Goal: Task Accomplishment & Management: Use online tool/utility

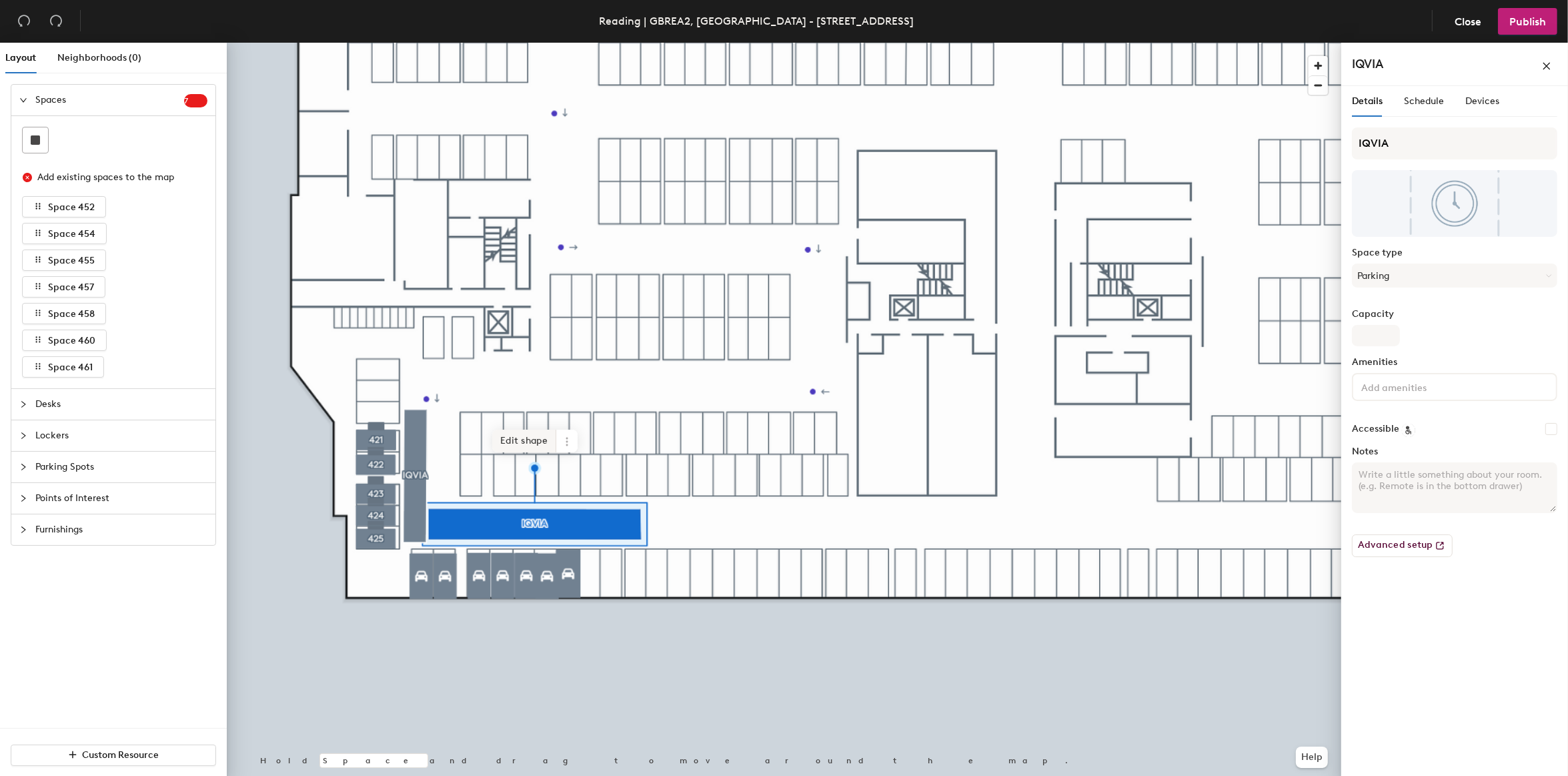
click at [531, 440] on span "Edit shape" at bounding box center [524, 440] width 64 height 22
click at [540, 493] on span "Done" at bounding box center [531, 492] width 39 height 22
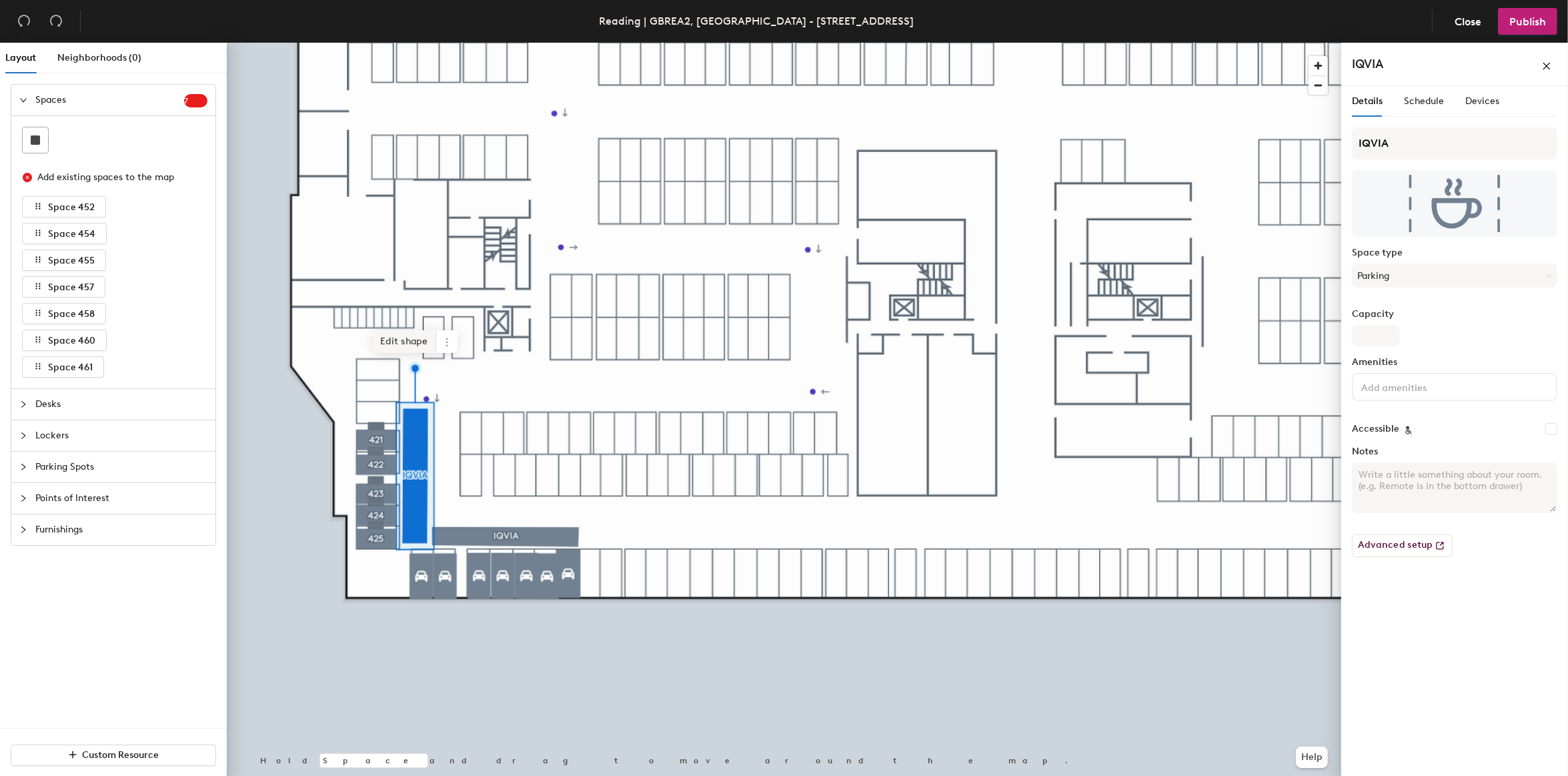
click at [405, 342] on span "Edit shape" at bounding box center [404, 341] width 64 height 22
click at [435, 398] on span "Done" at bounding box center [437, 397] width 39 height 22
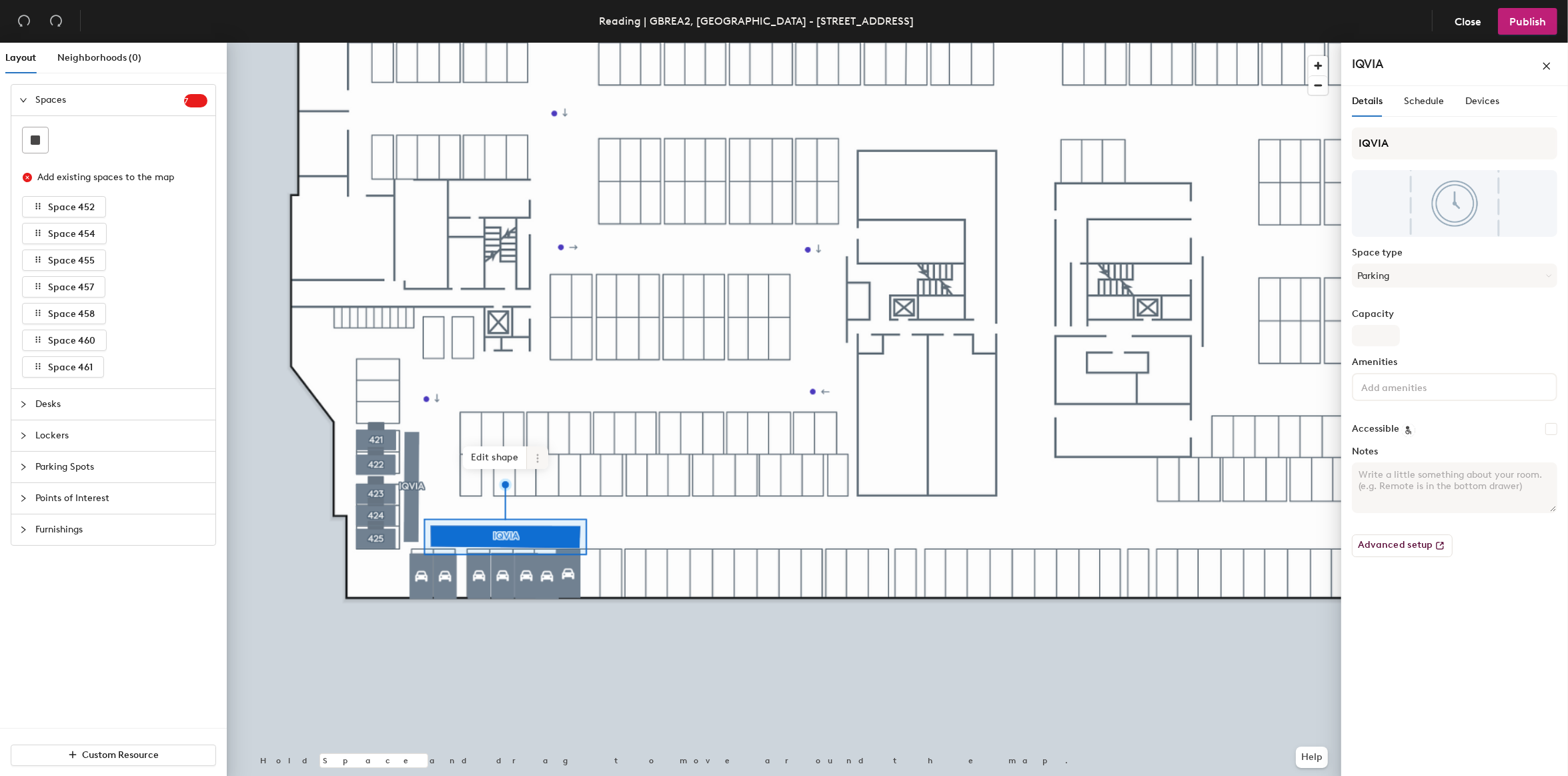
click at [537, 459] on icon at bounding box center [537, 458] width 11 height 11
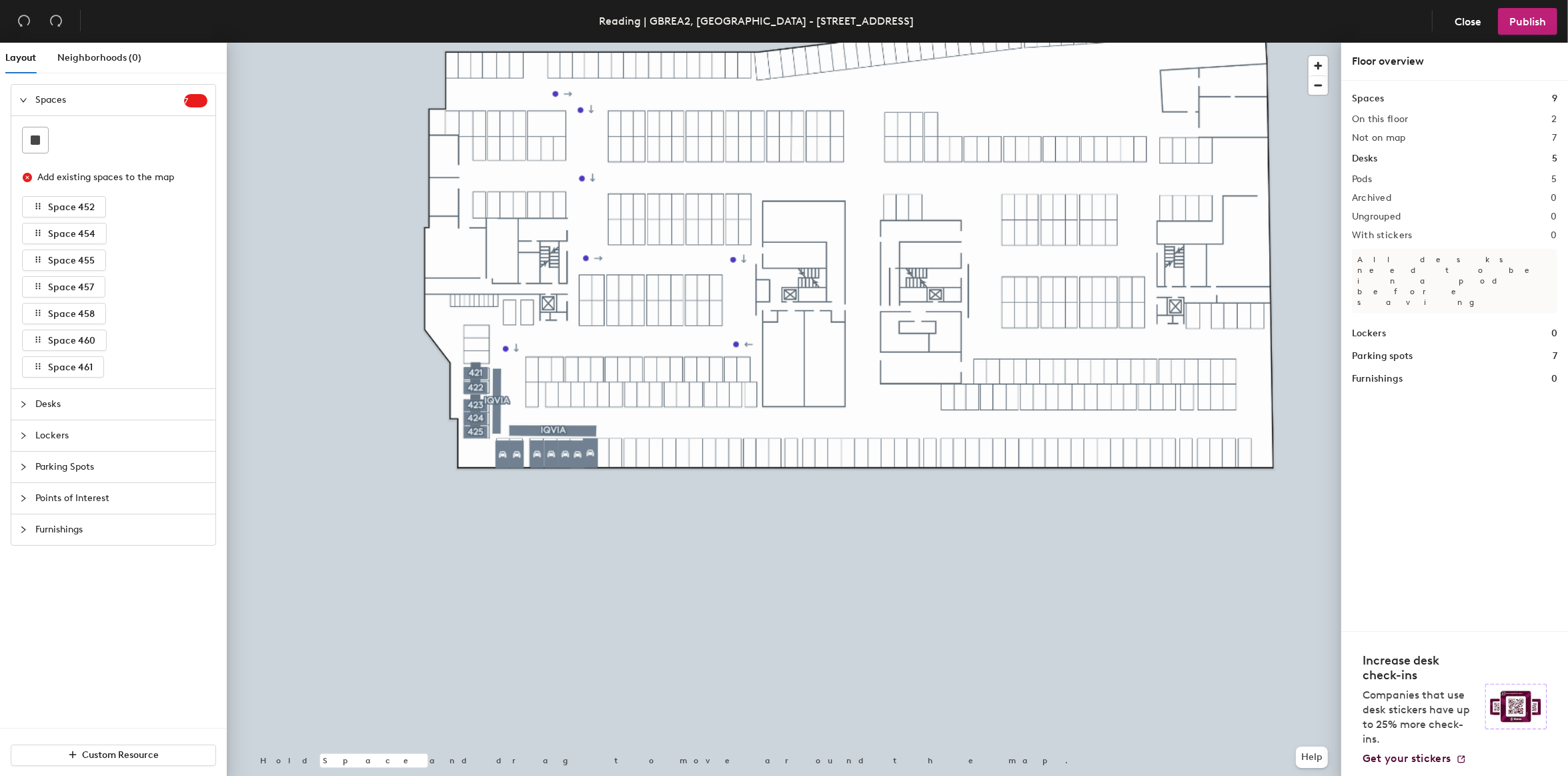
click at [23, 502] on icon "collapsed" at bounding box center [23, 498] width 8 height 8
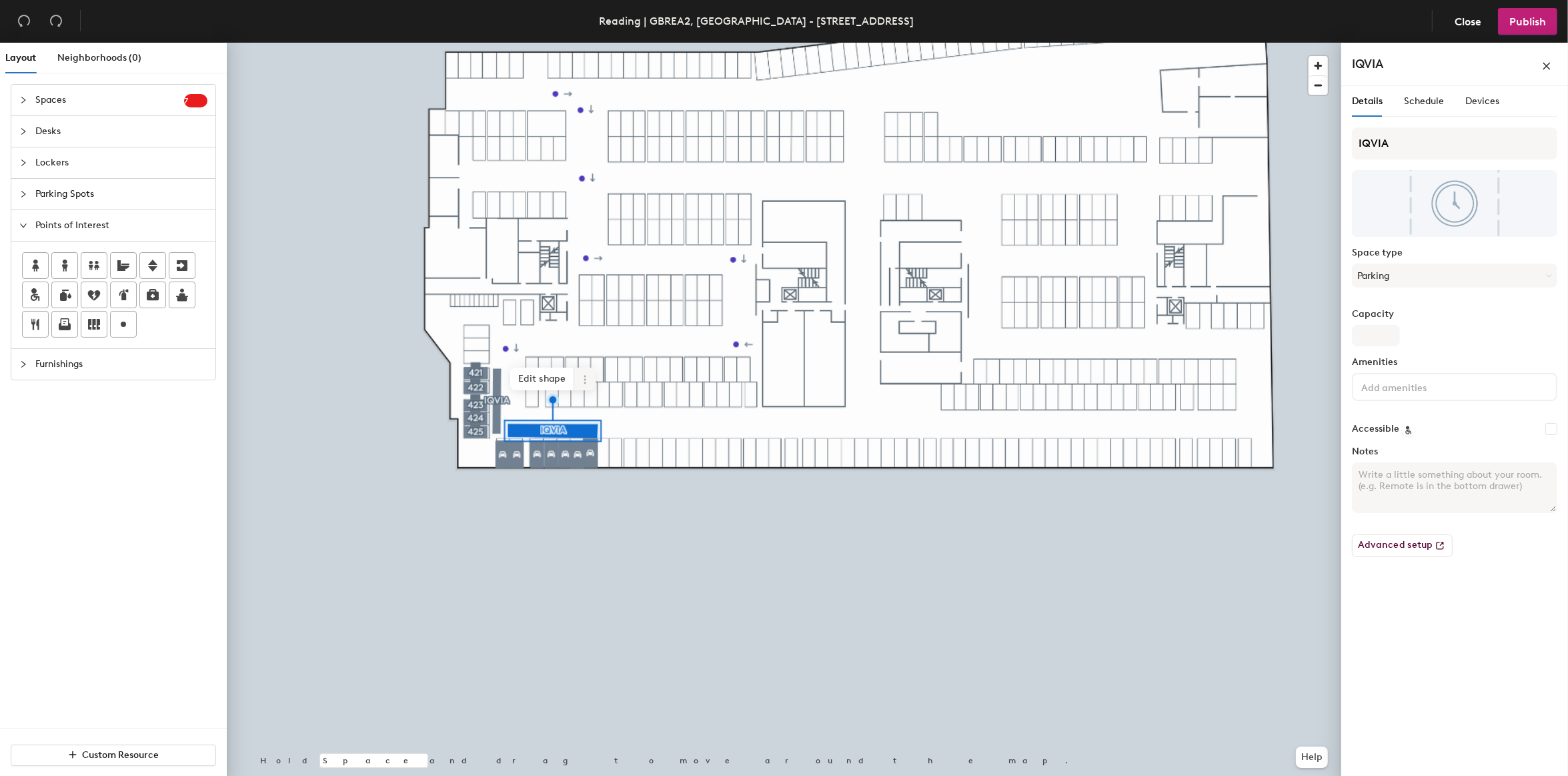
click at [582, 384] on icon at bounding box center [584, 379] width 11 height 11
click at [596, 415] on span "Remove from map" at bounding box center [632, 410] width 119 height 22
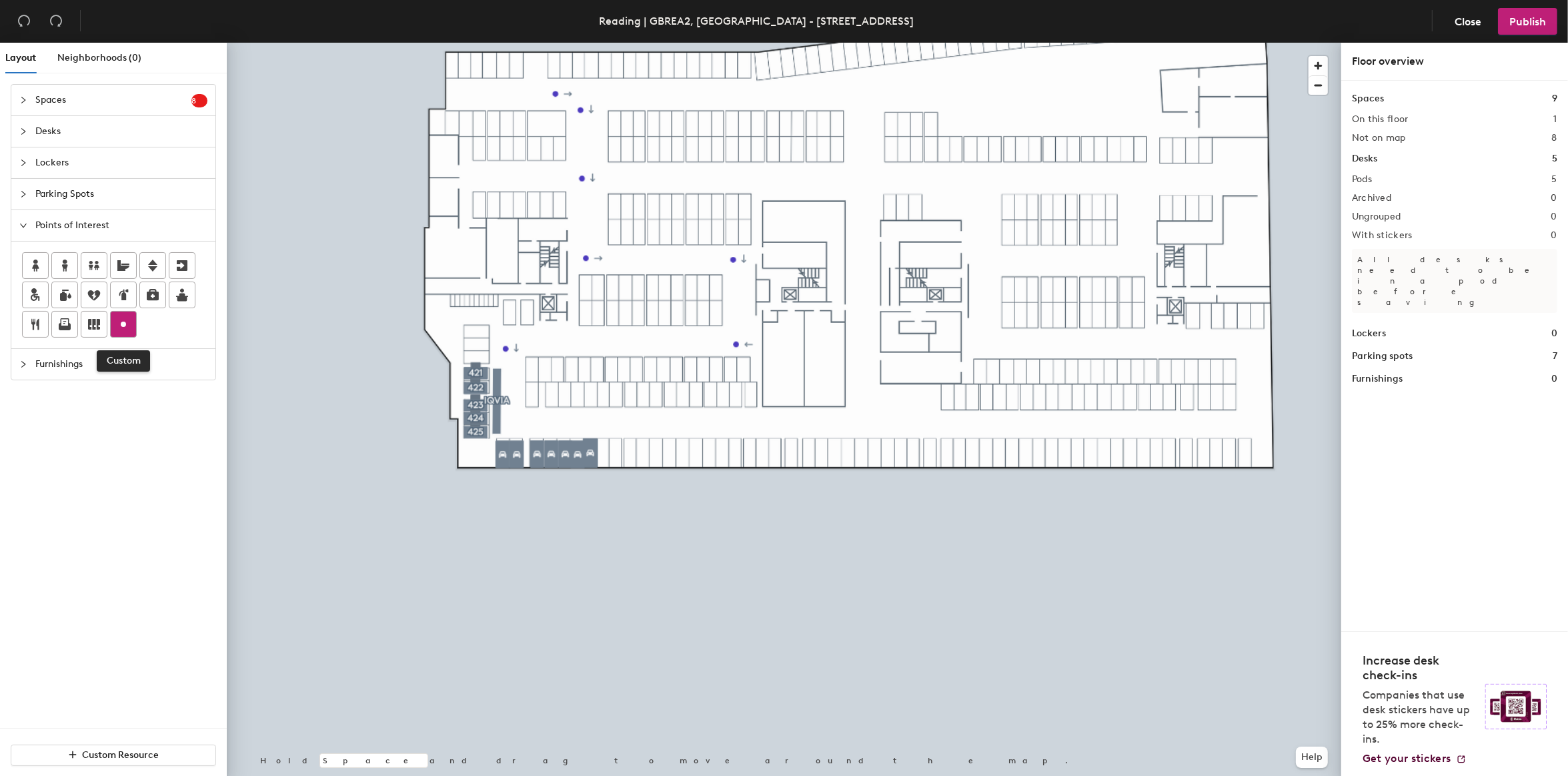
click at [130, 325] on icon at bounding box center [123, 323] width 16 height 16
type input "P"
type input "IQVIA PARKING"
click at [588, 459] on span "Done" at bounding box center [591, 459] width 39 height 22
click at [532, 42] on div at bounding box center [784, 42] width 1114 height 0
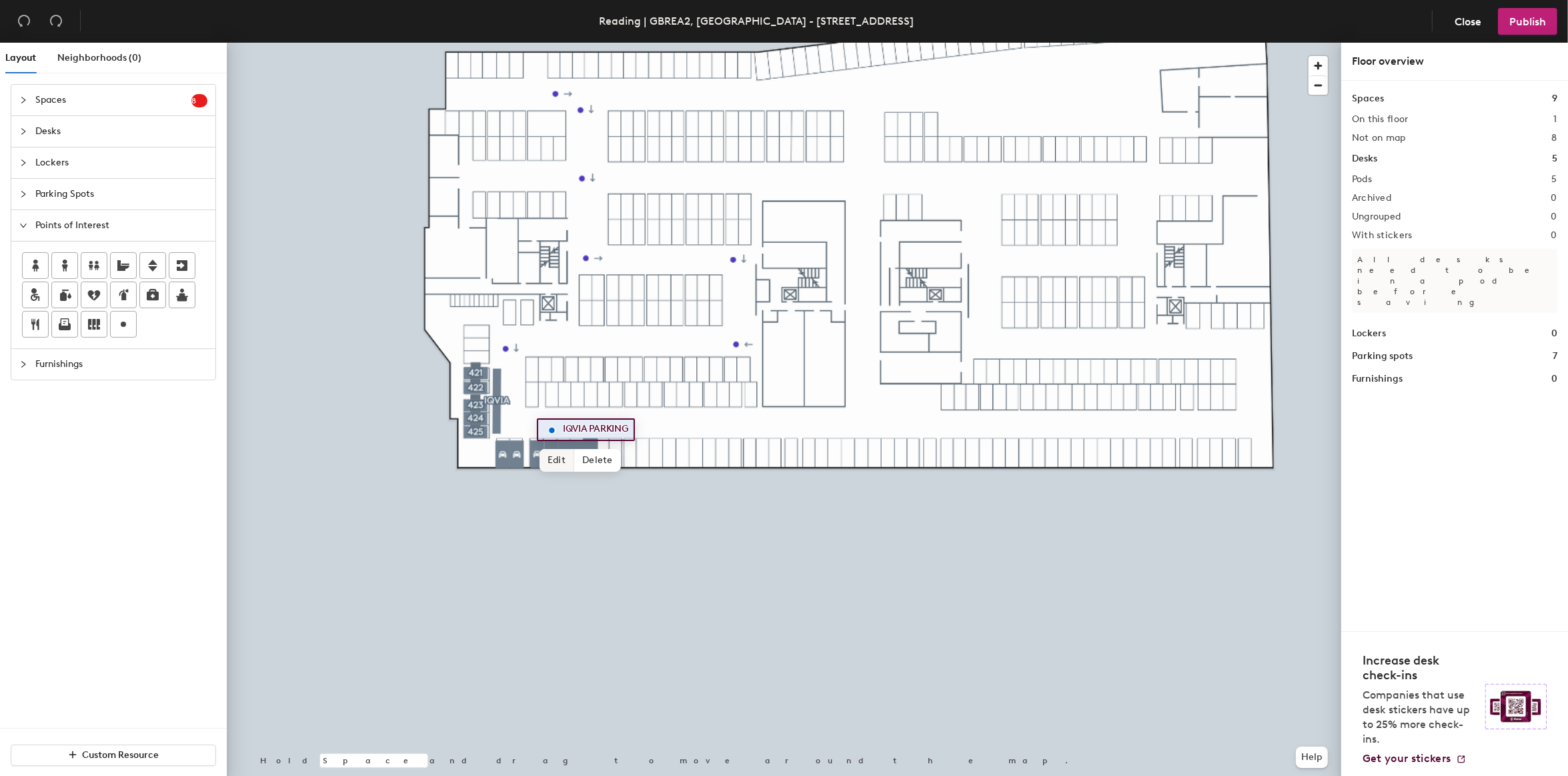
click at [554, 457] on span "Edit" at bounding box center [557, 459] width 35 height 22
click at [550, 430] on img at bounding box center [551, 429] width 16 height 16
click at [591, 458] on span "Done" at bounding box center [591, 459] width 39 height 22
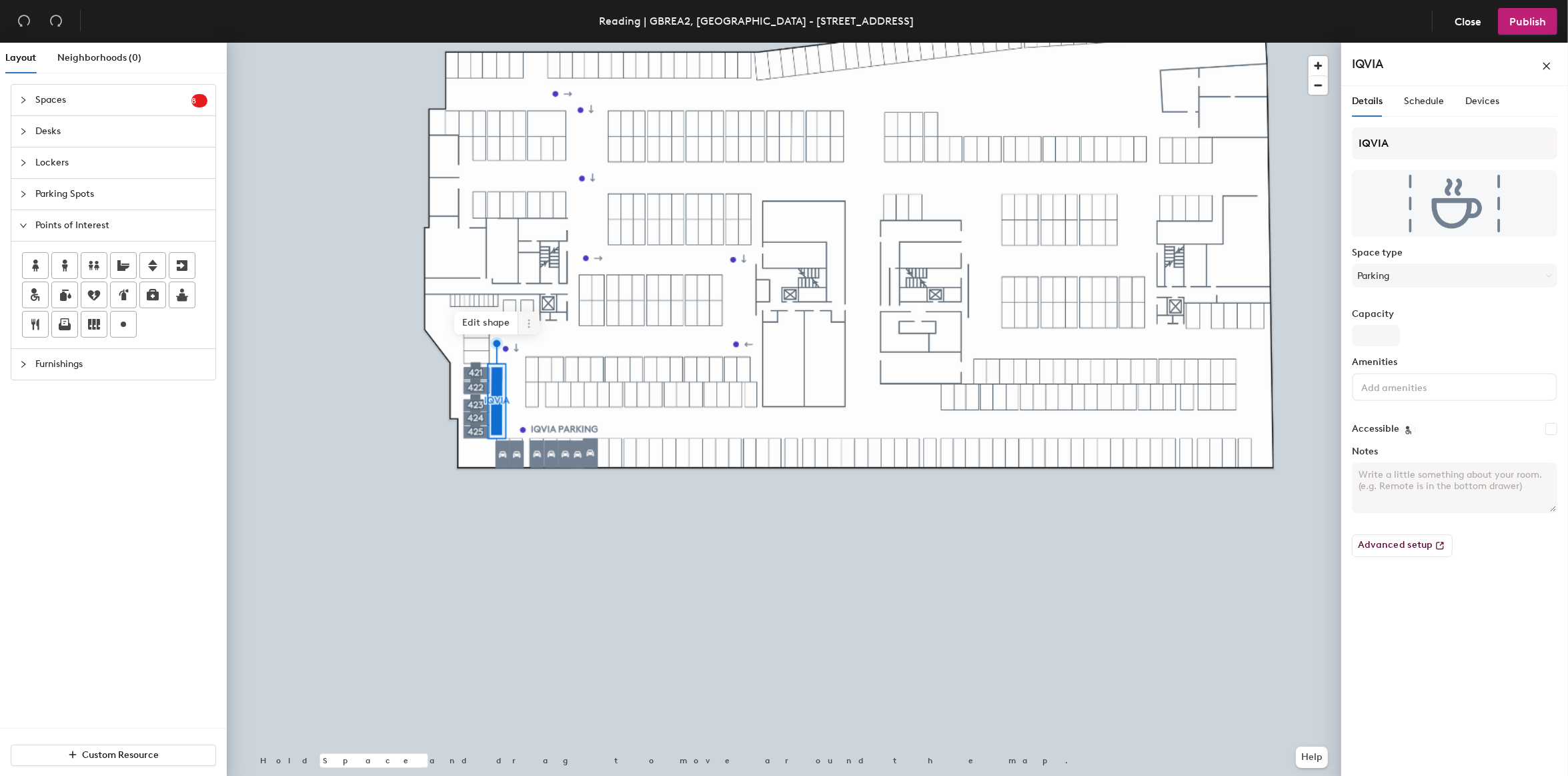
click at [524, 323] on icon at bounding box center [529, 323] width 11 height 11
click at [544, 356] on span "Remove from map" at bounding box center [576, 354] width 119 height 22
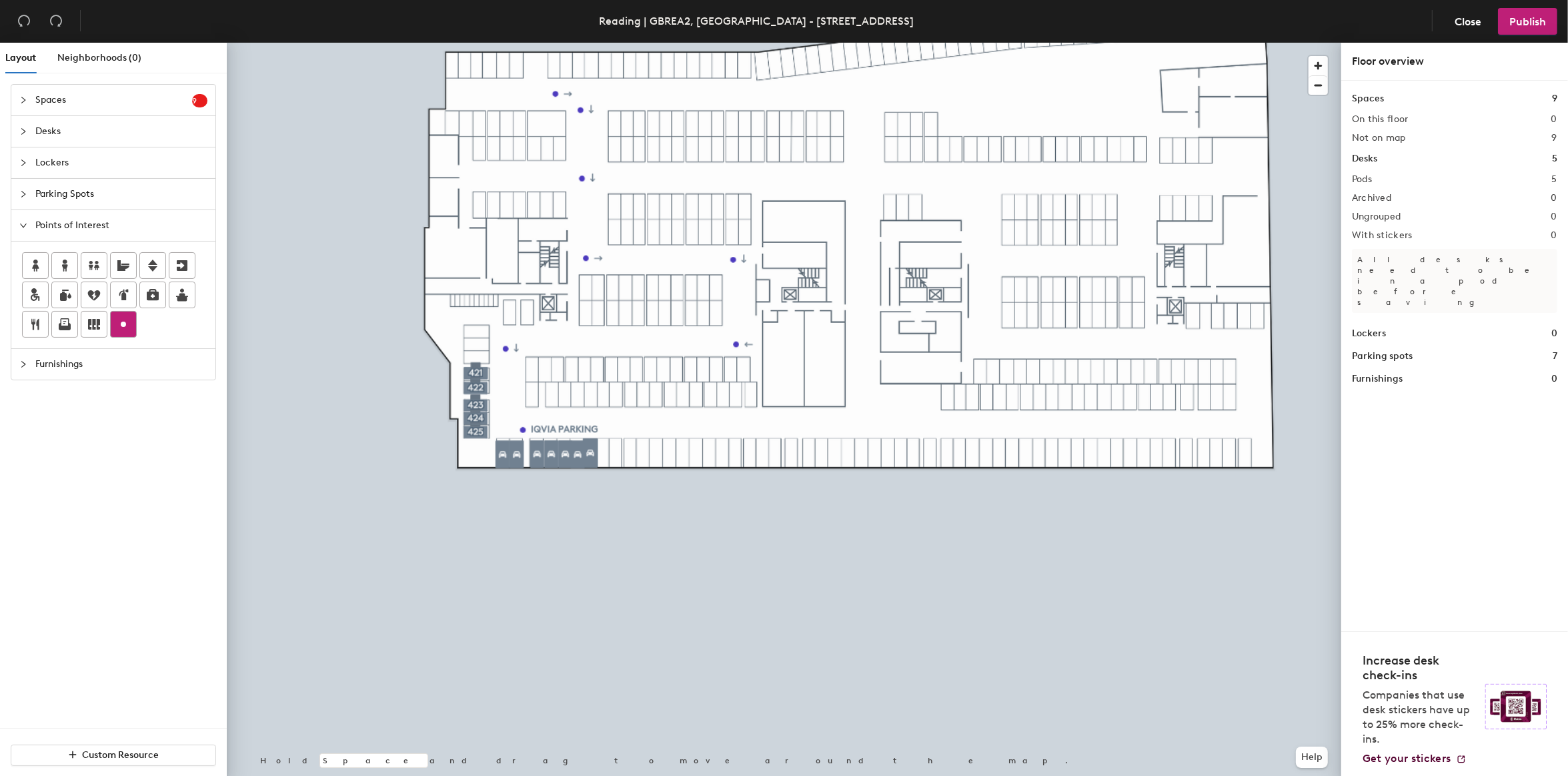
click at [126, 325] on circle at bounding box center [123, 324] width 5 height 5
type input "IQVIA PARKING"
click at [545, 42] on div at bounding box center [784, 42] width 1114 height 0
click at [511, 424] on span "Edit" at bounding box center [502, 424] width 35 height 22
click at [527, 422] on span "Done" at bounding box center [536, 424] width 39 height 22
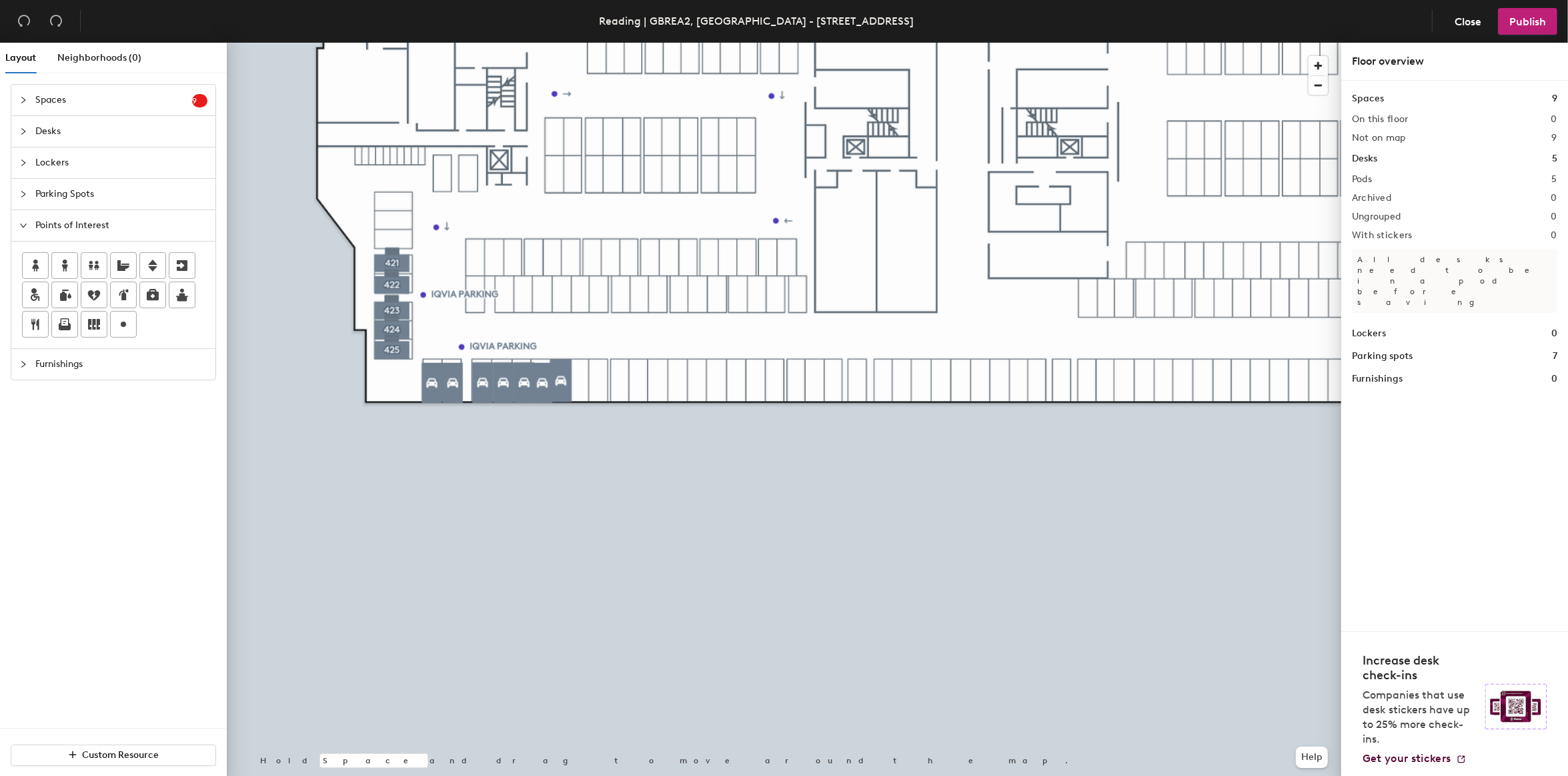
click at [22, 100] on icon "collapsed" at bounding box center [23, 100] width 8 height 8
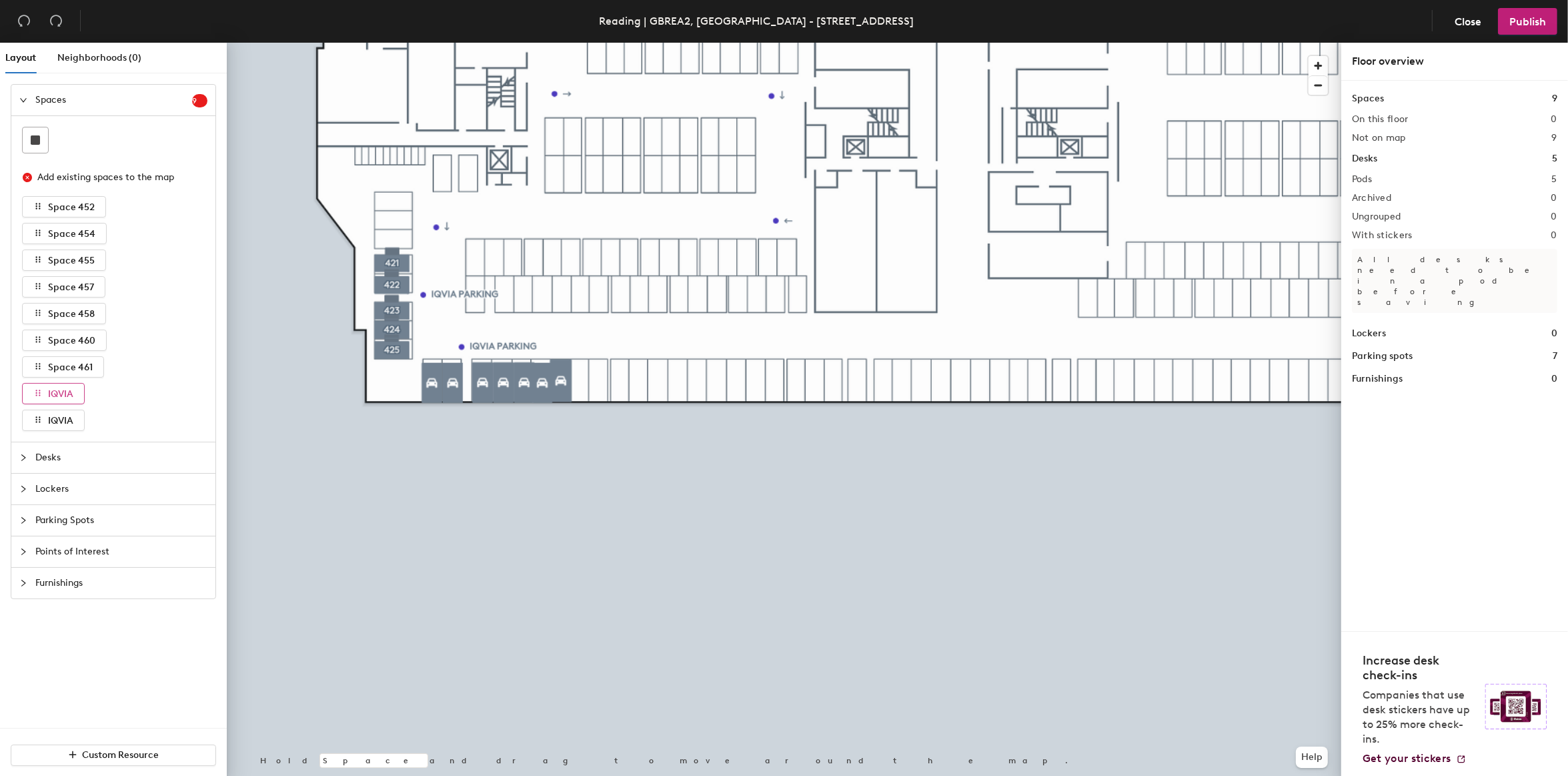
click at [36, 395] on icon "button" at bounding box center [38, 393] width 5 height 6
click at [387, 42] on div at bounding box center [784, 42] width 1114 height 0
click at [30, 178] on icon "close-circle" at bounding box center [27, 177] width 9 height 9
click at [28, 178] on icon "close-circle" at bounding box center [27, 177] width 9 height 9
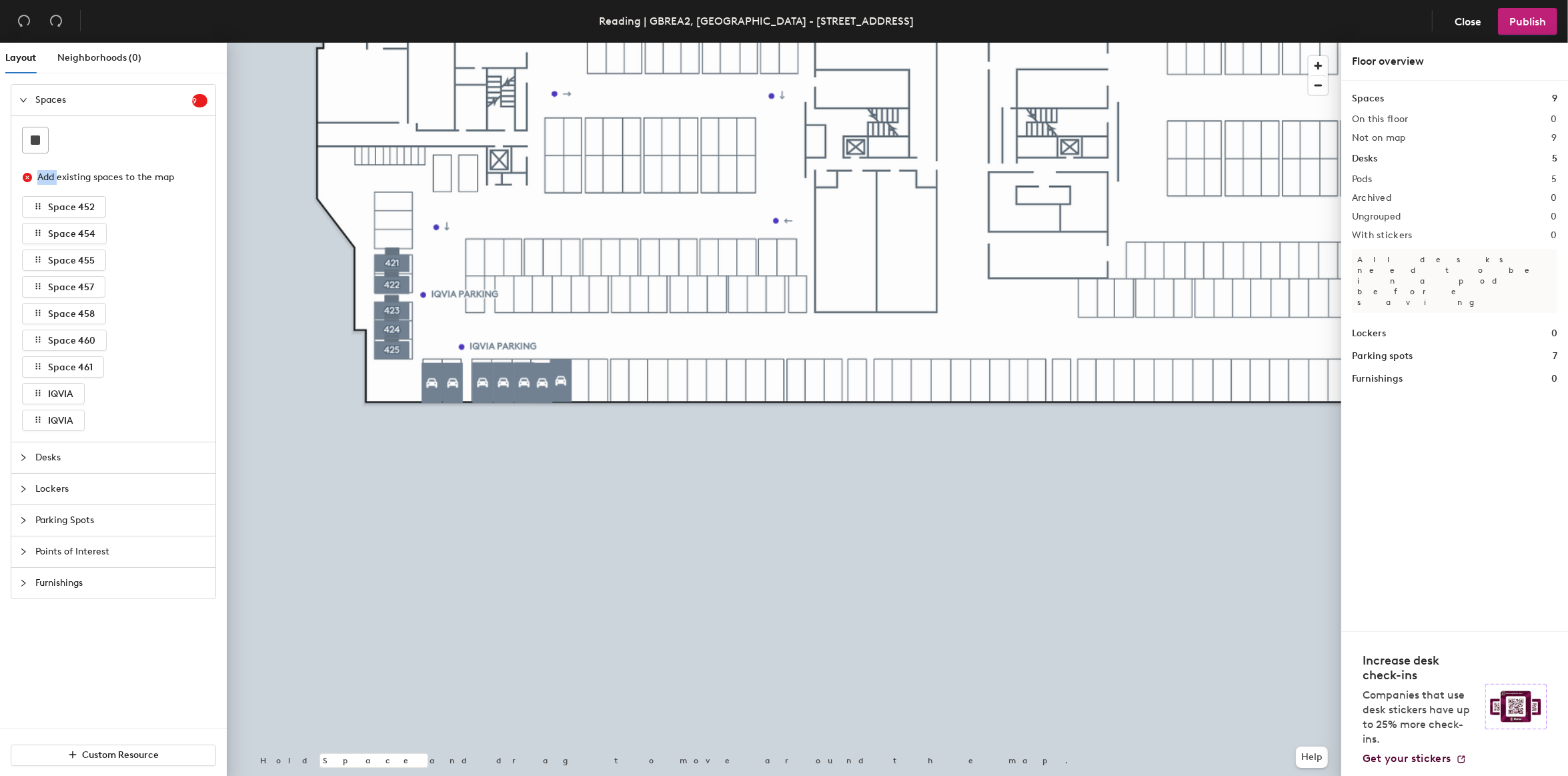
click at [250, 42] on div at bounding box center [784, 42] width 1114 height 0
click at [336, 42] on div at bounding box center [784, 42] width 1114 height 0
click at [27, 97] on div at bounding box center [27, 100] width 16 height 15
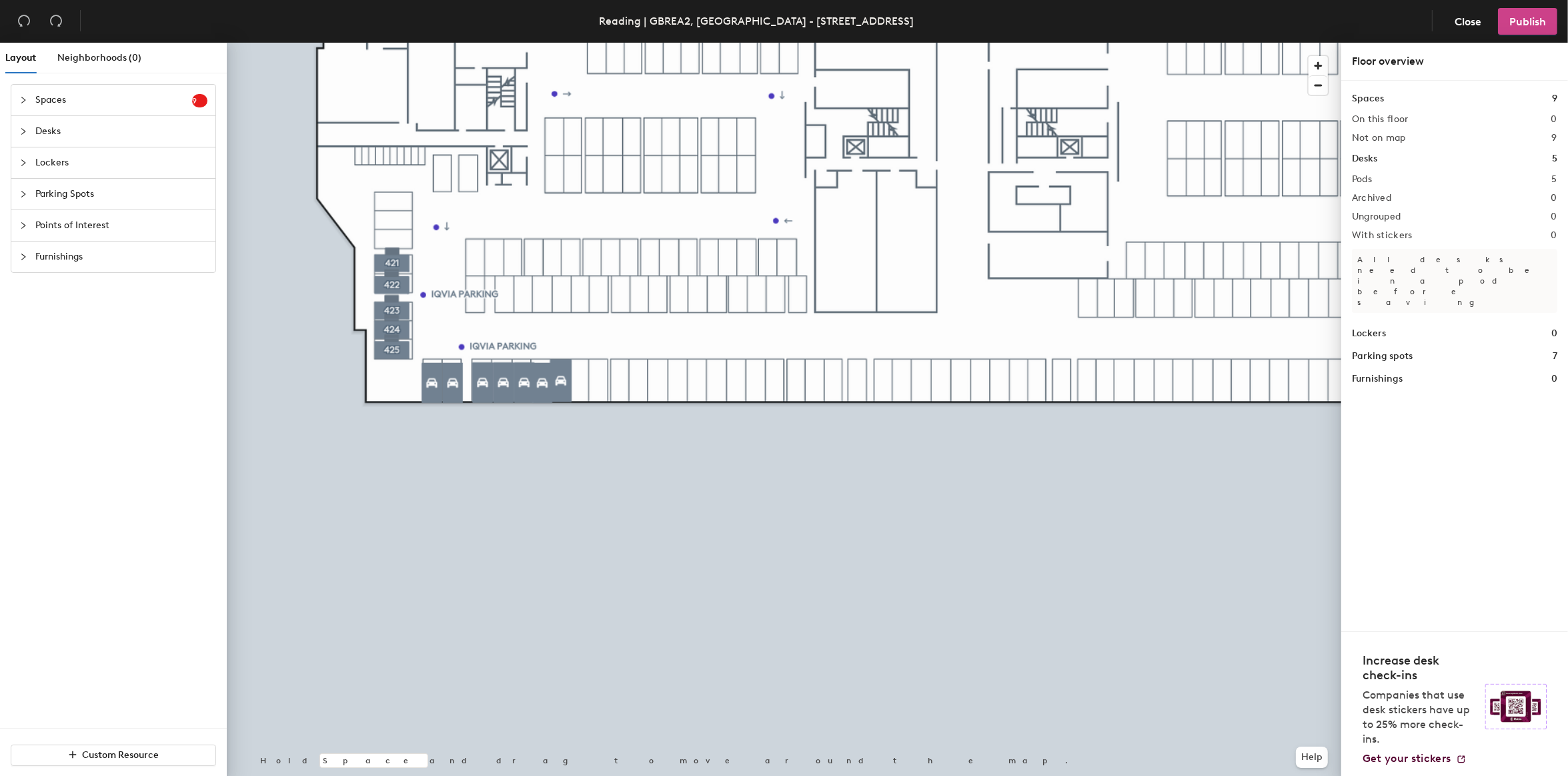
click at [1544, 21] on span "Publish" at bounding box center [1527, 22] width 36 height 12
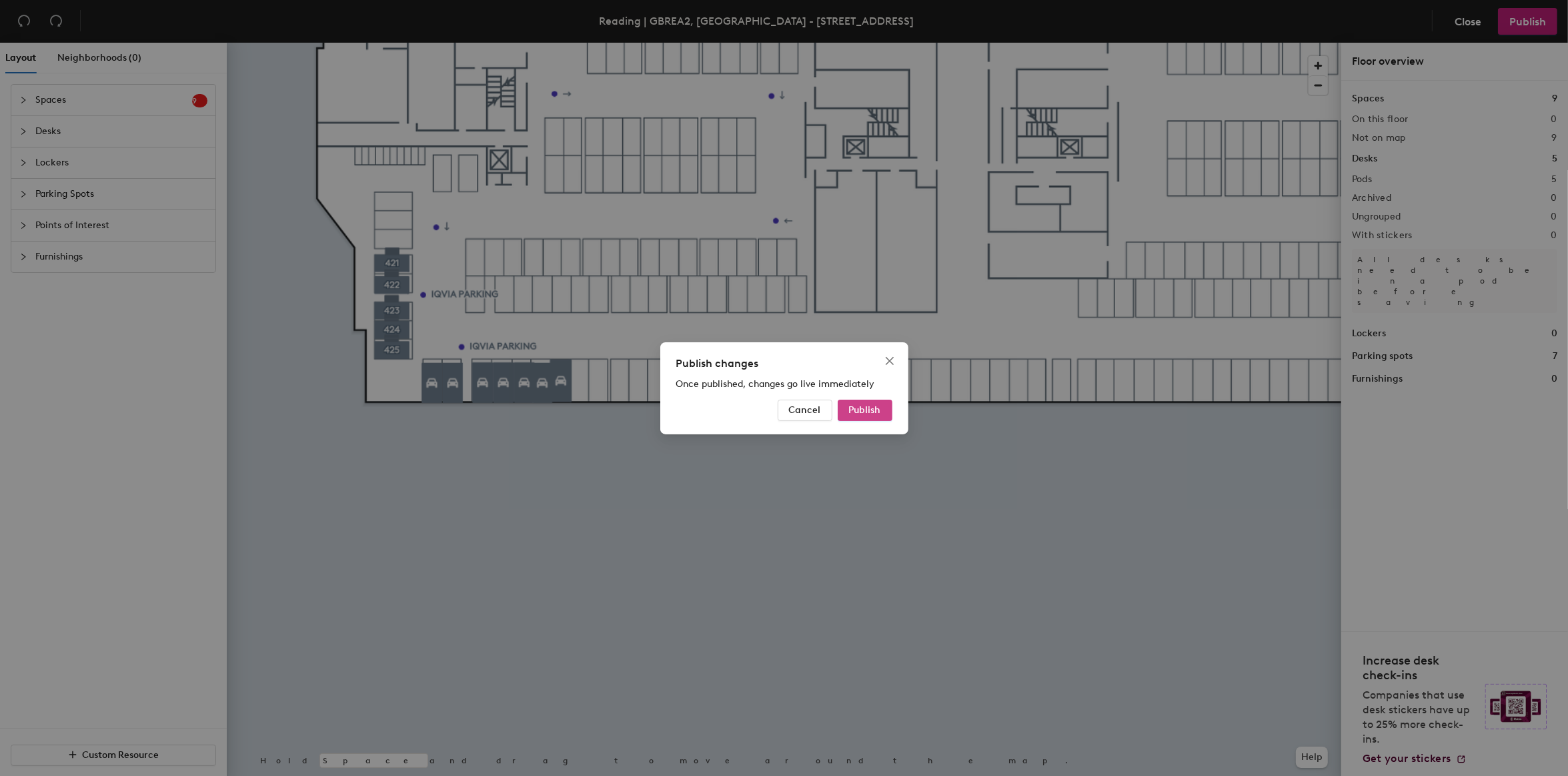
click at [878, 408] on span "Publish" at bounding box center [864, 410] width 32 height 12
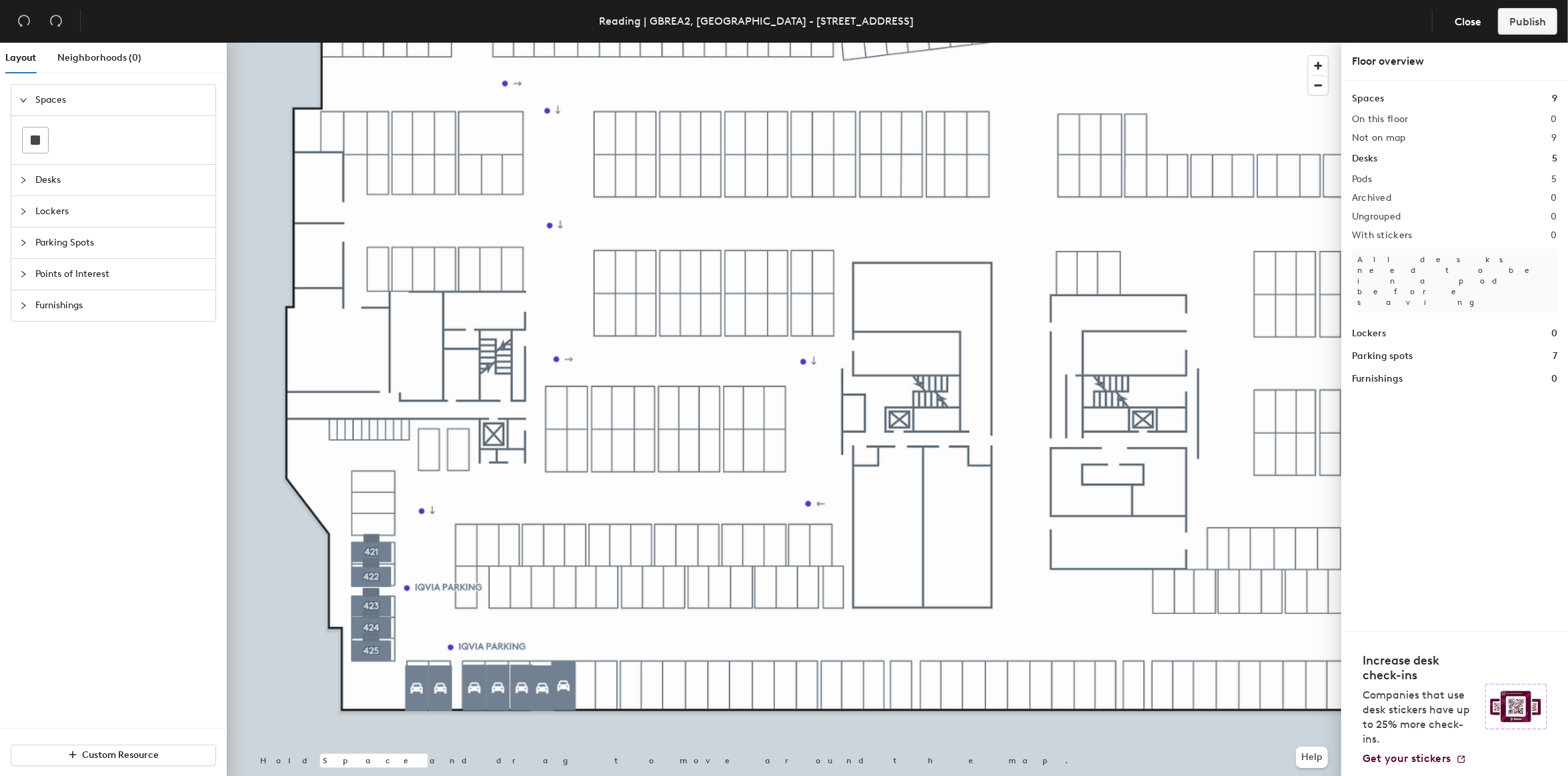
click at [13, 94] on div "Spaces" at bounding box center [114, 99] width 204 height 31
click at [22, 130] on icon "collapsed" at bounding box center [23, 132] width 8 height 8
click at [22, 130] on icon "expanded" at bounding box center [23, 132] width 8 height 8
click at [1459, 22] on span "Close" at bounding box center [1468, 22] width 27 height 12
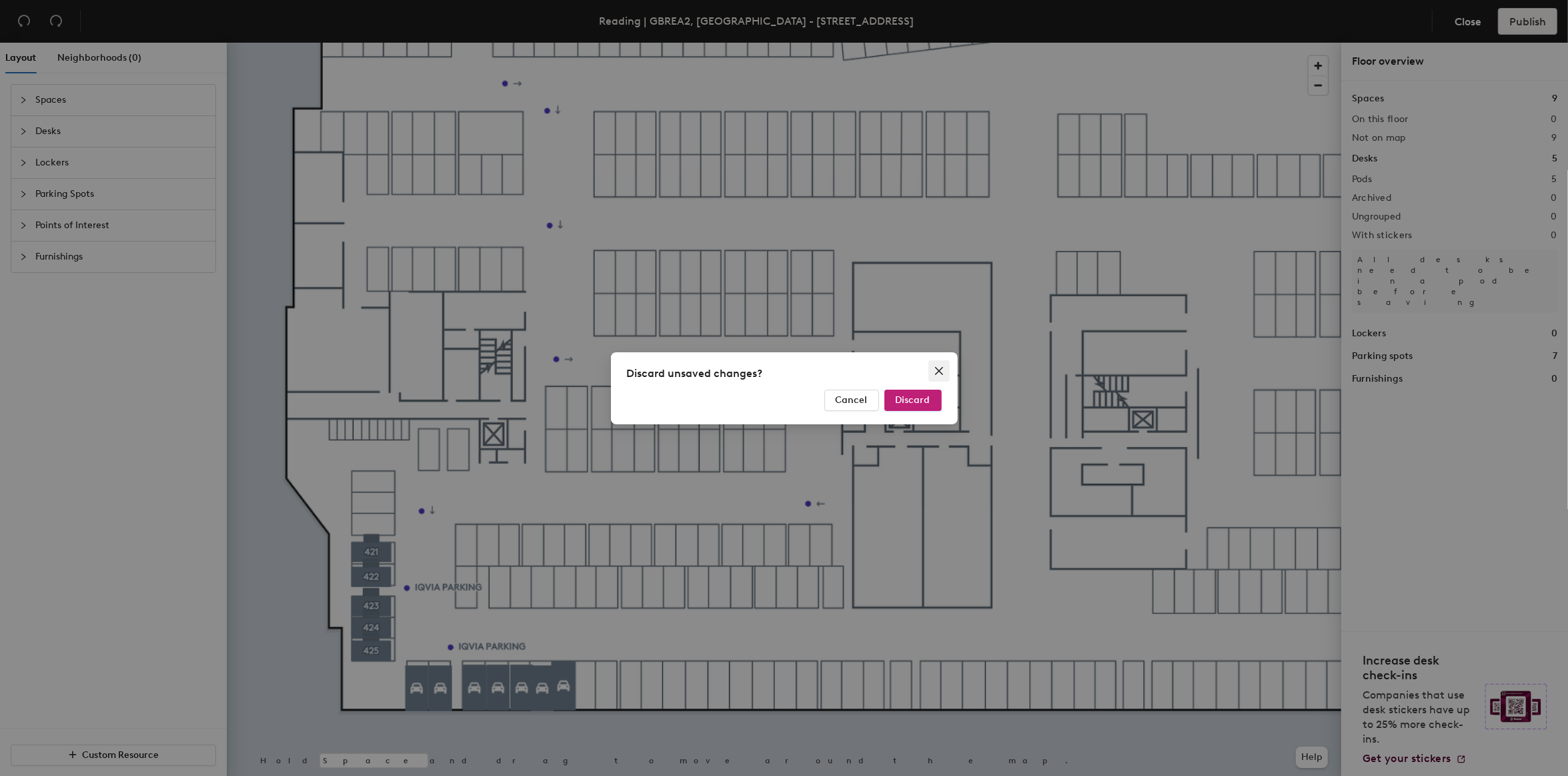
click at [939, 371] on icon "close" at bounding box center [938, 371] width 8 height 8
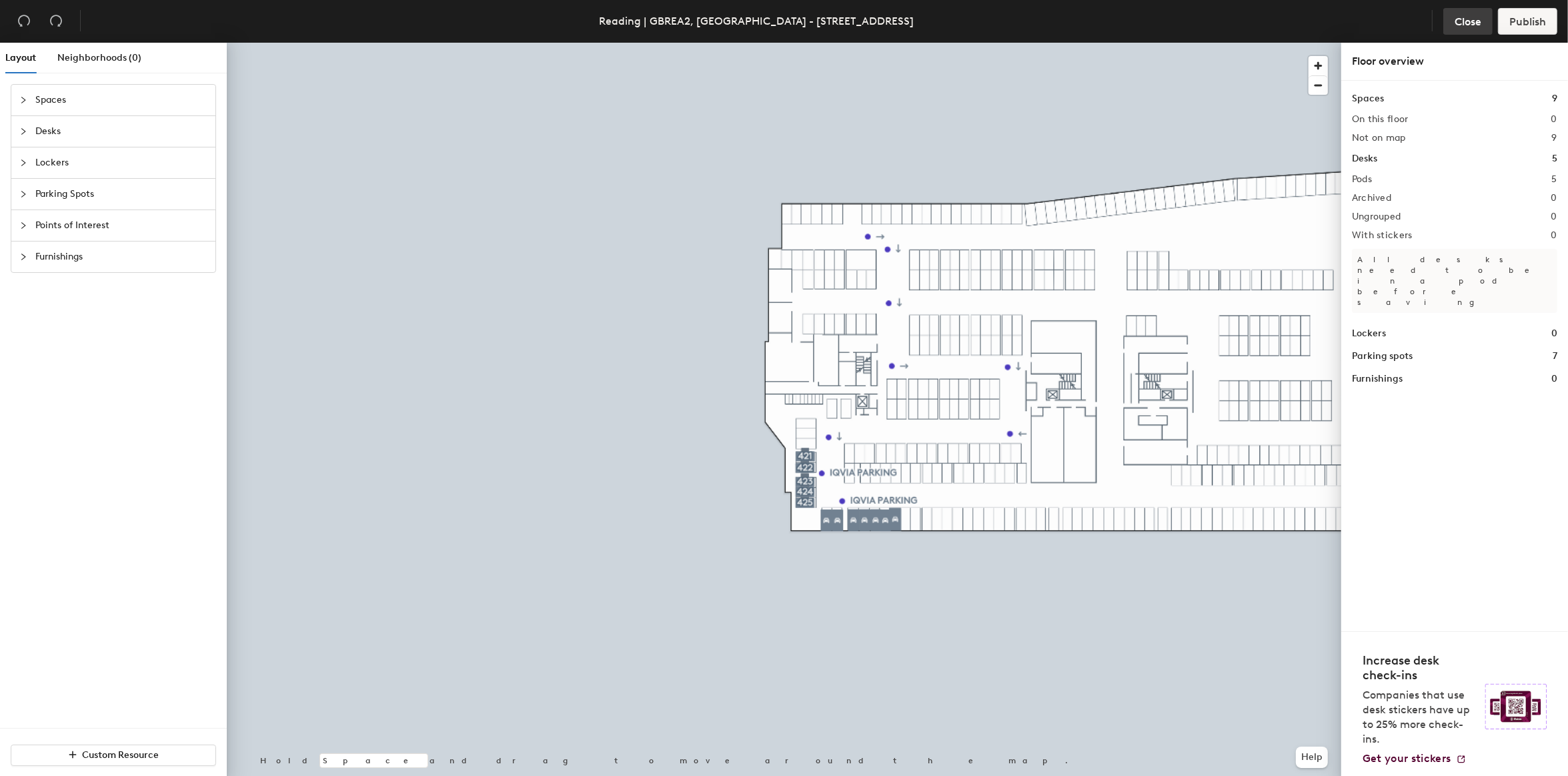
click at [1471, 17] on span "Close" at bounding box center [1468, 22] width 27 height 12
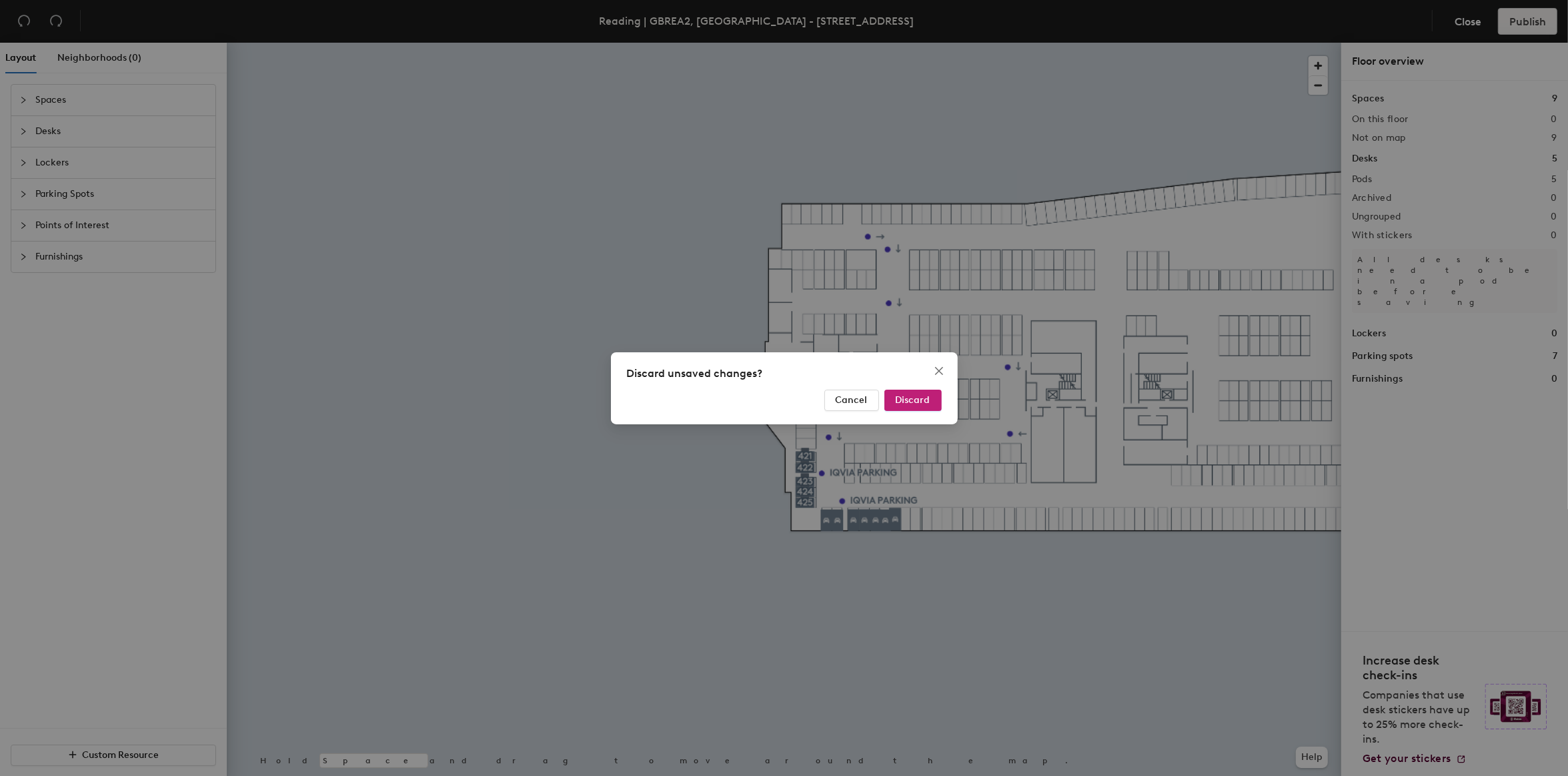
click at [1048, 132] on div "Discard unsaved changes? Cancel Discard" at bounding box center [784, 388] width 1568 height 776
